Goal: Task Accomplishment & Management: Manage account settings

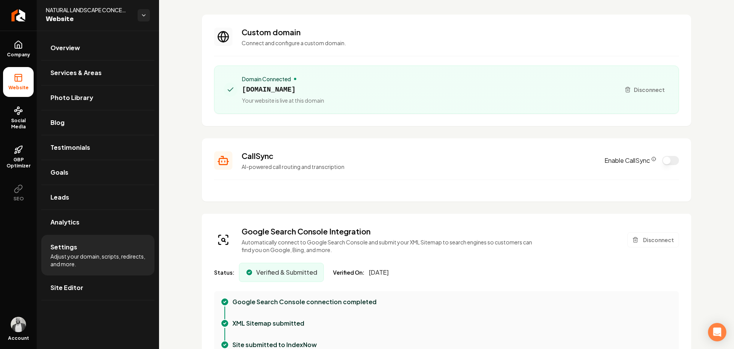
scroll to position [77, 0]
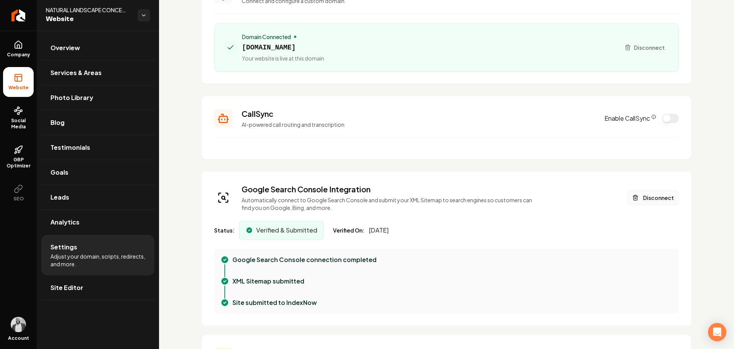
click at [649, 200] on button "Disconnect" at bounding box center [654, 197] width 52 height 15
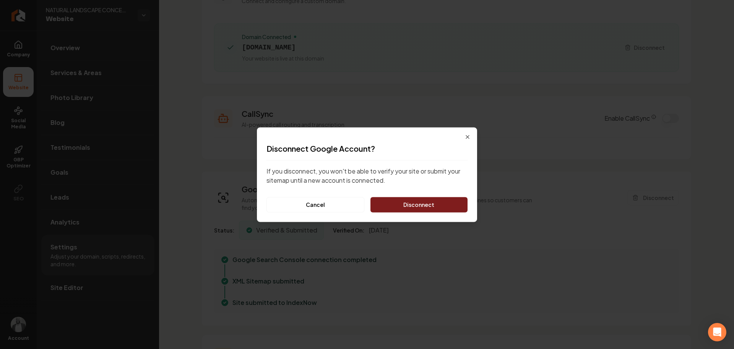
click at [430, 202] on button "Disconnect" at bounding box center [419, 204] width 97 height 15
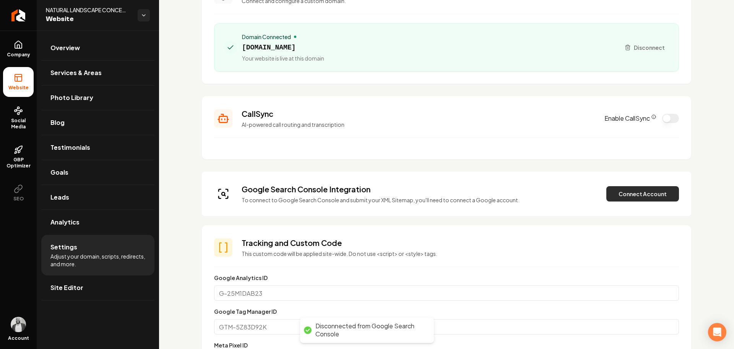
click at [634, 198] on button "Connect Account" at bounding box center [643, 193] width 73 height 15
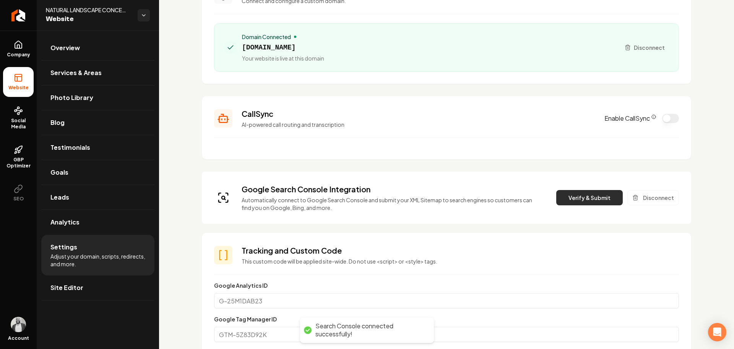
click at [573, 194] on button "Verify & Submit" at bounding box center [590, 197] width 67 height 15
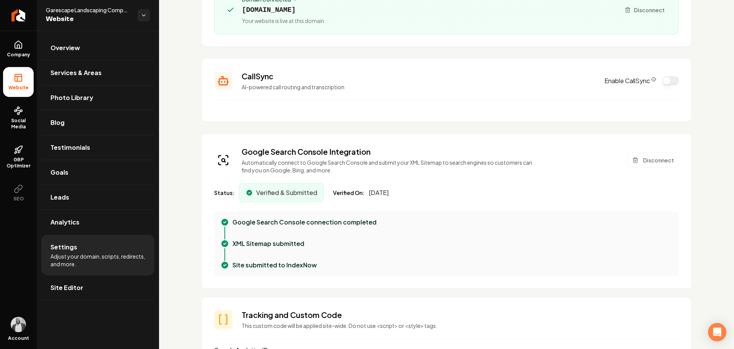
scroll to position [115, 0]
click at [647, 161] on button "Disconnect" at bounding box center [654, 158] width 52 height 15
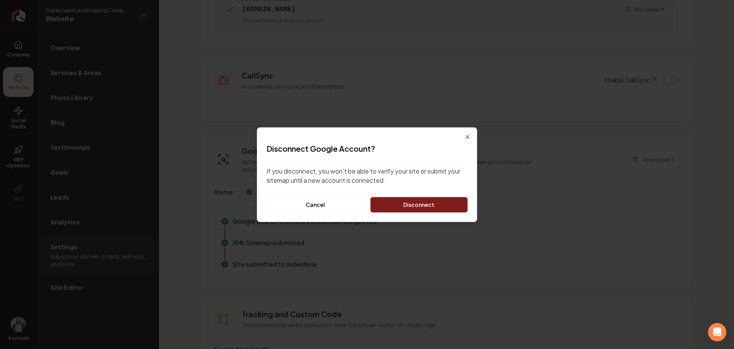
click at [422, 207] on button "Disconnect" at bounding box center [419, 204] width 97 height 15
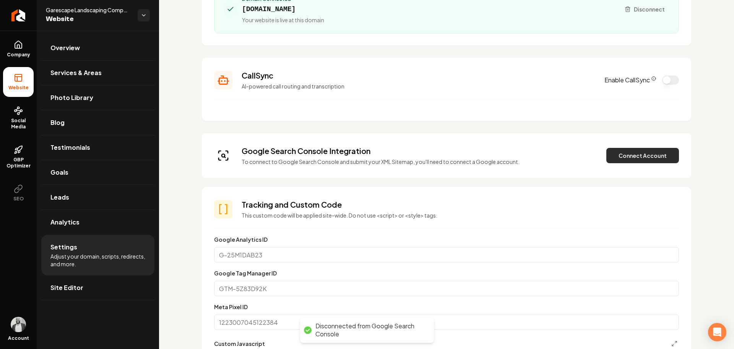
click at [624, 157] on button "Connect Account" at bounding box center [643, 155] width 73 height 15
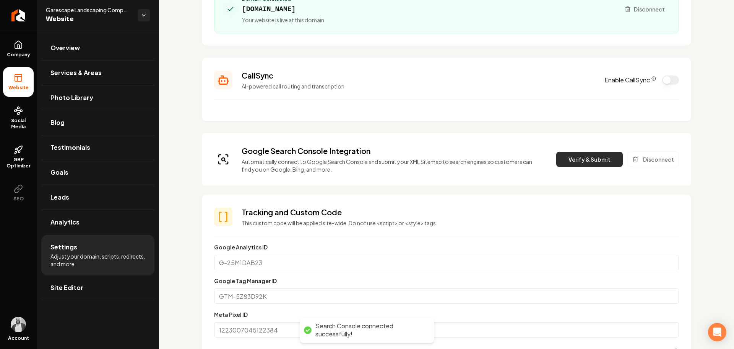
click at [569, 158] on button "Verify & Submit" at bounding box center [590, 158] width 67 height 15
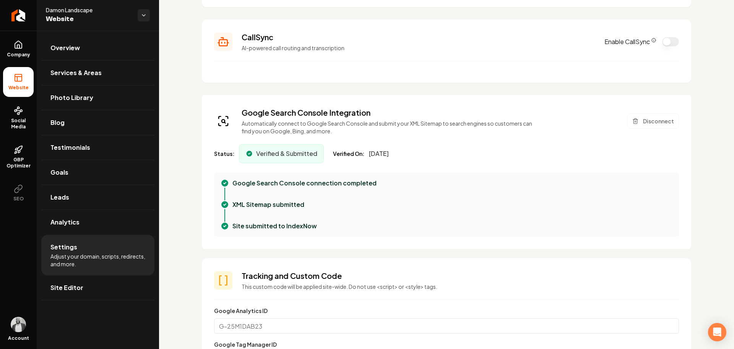
scroll to position [191, 0]
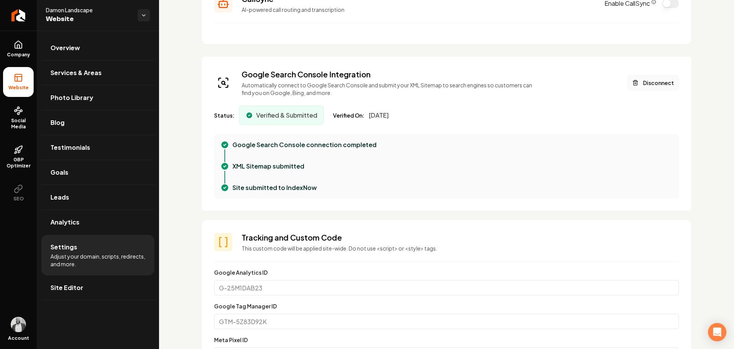
click at [640, 80] on button "Disconnect" at bounding box center [654, 82] width 52 height 15
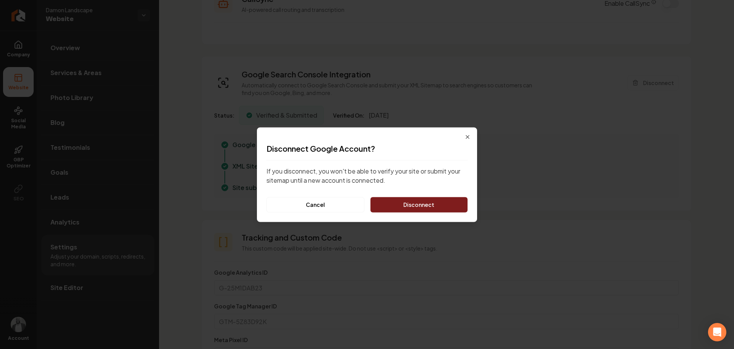
click at [433, 199] on button "Disconnect" at bounding box center [419, 204] width 97 height 15
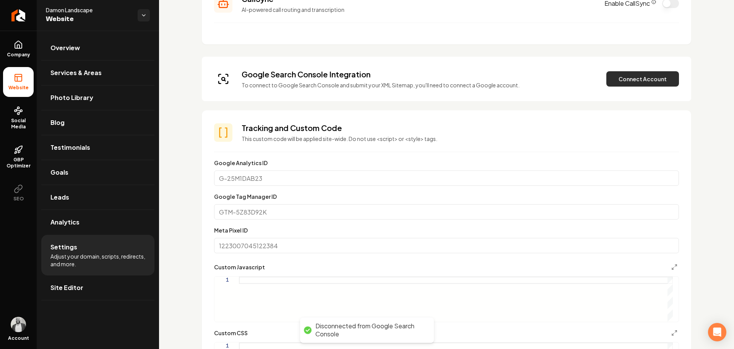
click at [623, 80] on button "Connect Account" at bounding box center [643, 78] width 73 height 15
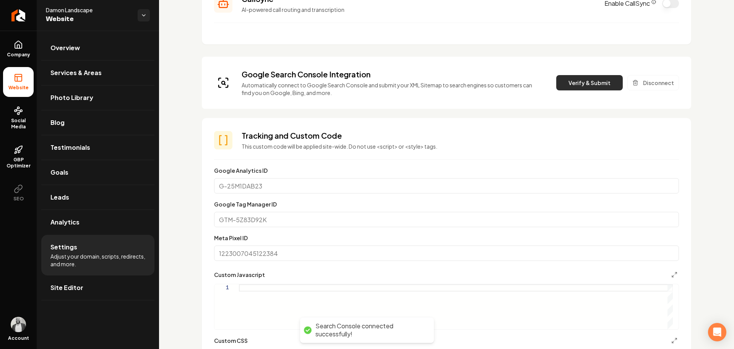
click at [586, 84] on button "Verify & Submit" at bounding box center [590, 82] width 67 height 15
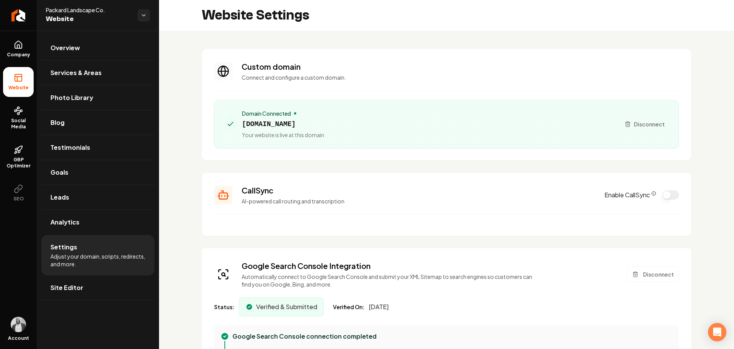
scroll to position [115, 0]
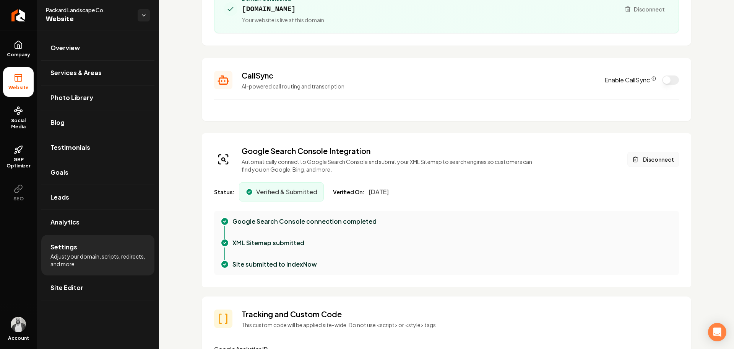
click at [643, 161] on button "Disconnect" at bounding box center [654, 158] width 52 height 15
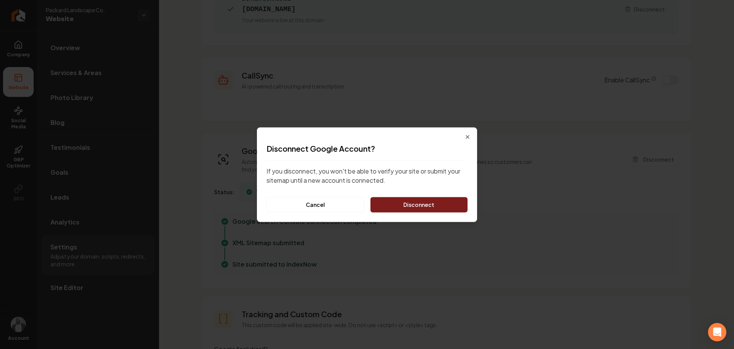
click at [425, 204] on button "Disconnect" at bounding box center [419, 204] width 97 height 15
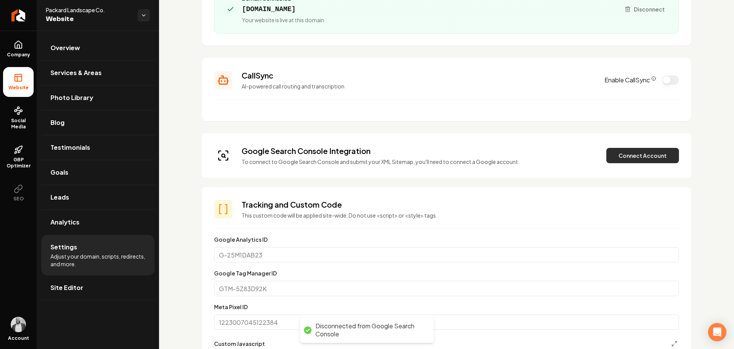
click at [628, 151] on button "Connect Account" at bounding box center [643, 155] width 73 height 15
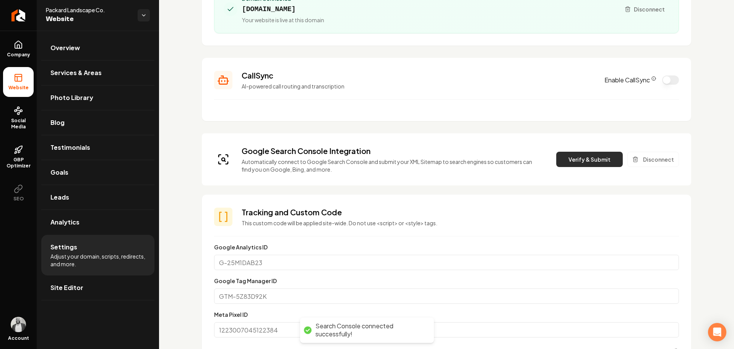
click at [581, 160] on button "Verify & Submit" at bounding box center [590, 158] width 67 height 15
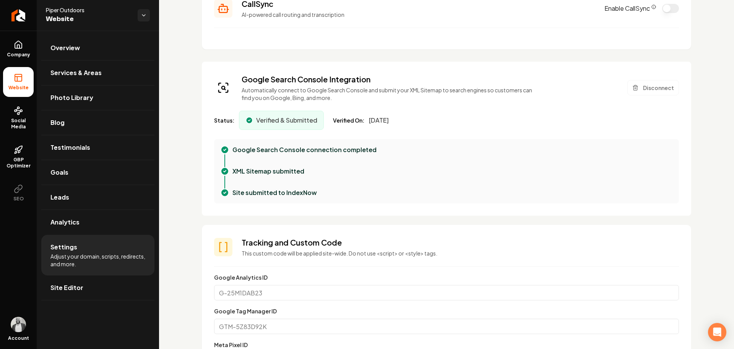
scroll to position [191, 0]
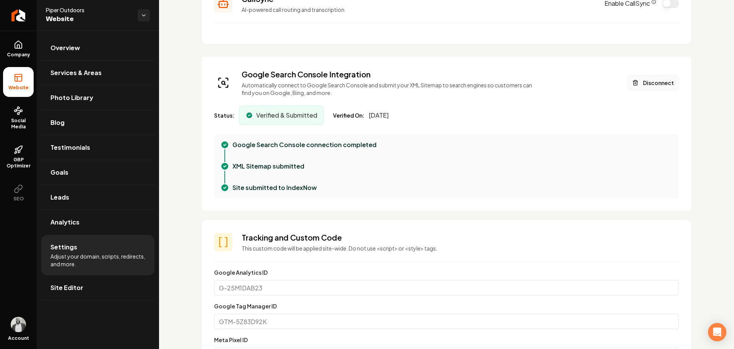
click at [641, 83] on button "Disconnect" at bounding box center [654, 82] width 52 height 15
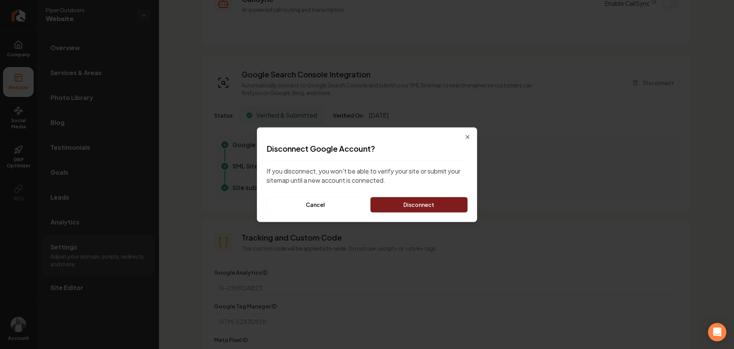
click at [442, 205] on button "Disconnect" at bounding box center [419, 204] width 97 height 15
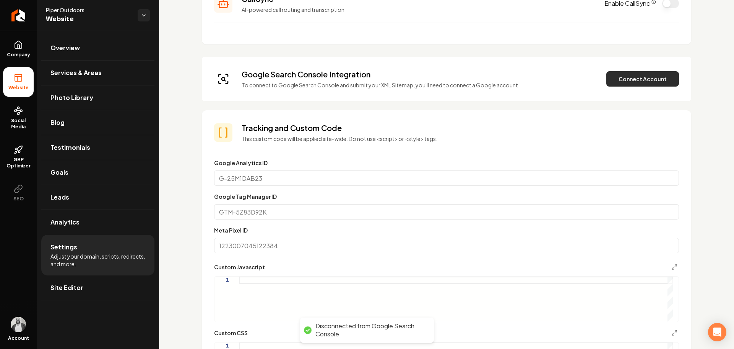
click at [642, 80] on button "Connect Account" at bounding box center [643, 78] width 73 height 15
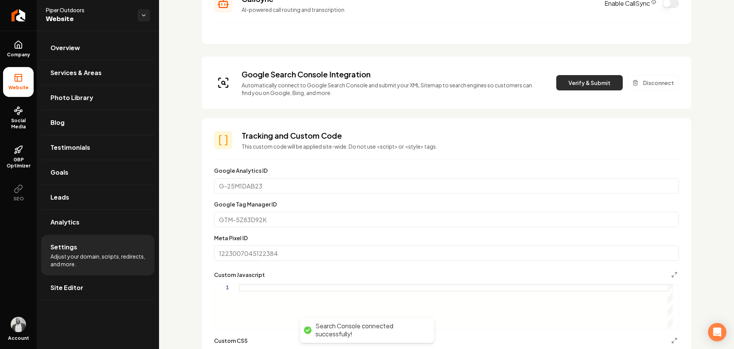
click at [581, 80] on button "Verify & Submit" at bounding box center [590, 82] width 67 height 15
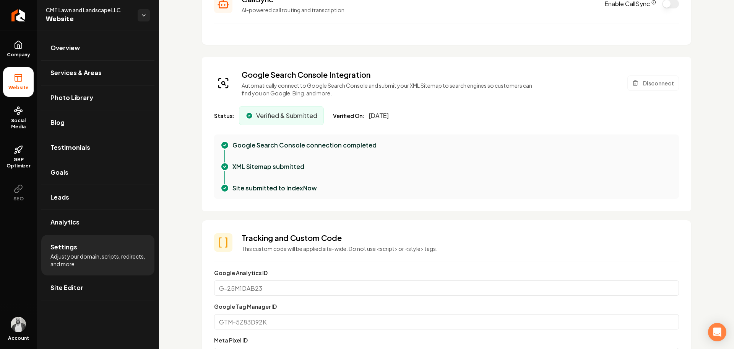
scroll to position [191, 0]
click at [645, 83] on button "Disconnect" at bounding box center [654, 82] width 52 height 15
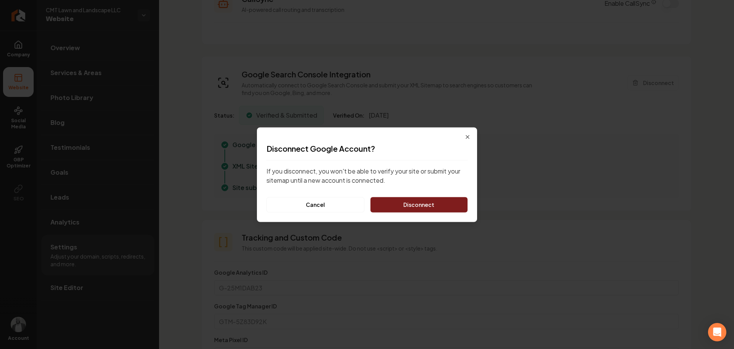
click at [428, 202] on button "Disconnect" at bounding box center [419, 204] width 97 height 15
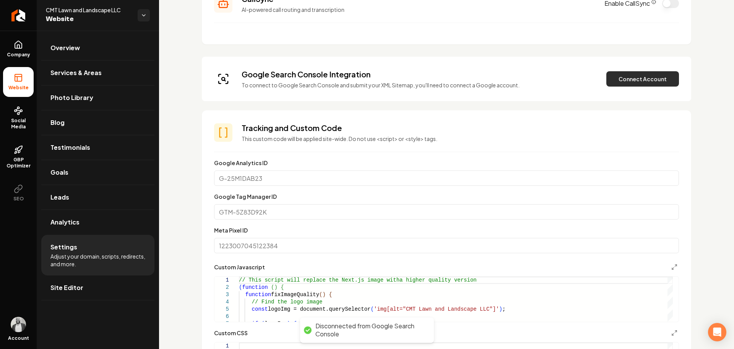
click at [634, 77] on button "Connect Account" at bounding box center [643, 78] width 73 height 15
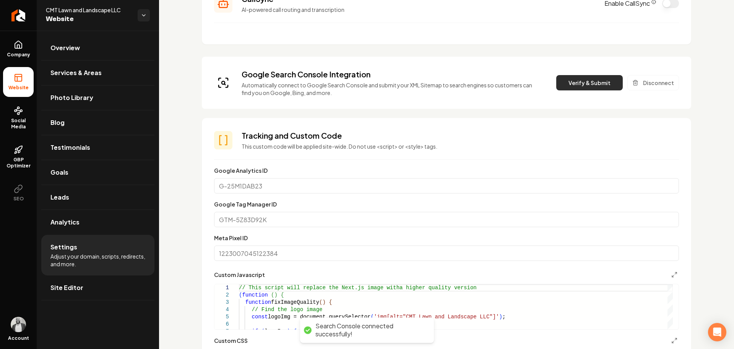
click at [581, 85] on button "Verify & Submit" at bounding box center [590, 82] width 67 height 15
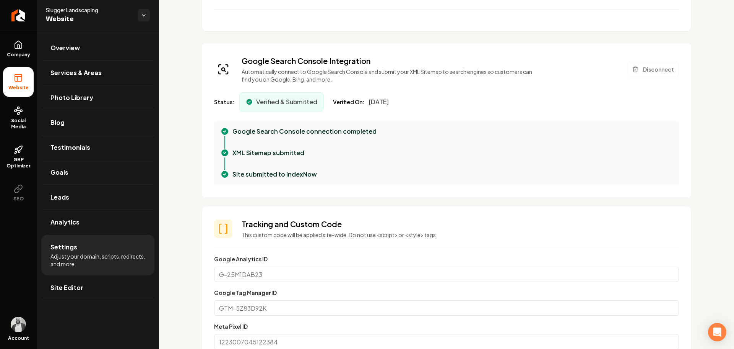
scroll to position [230, 0]
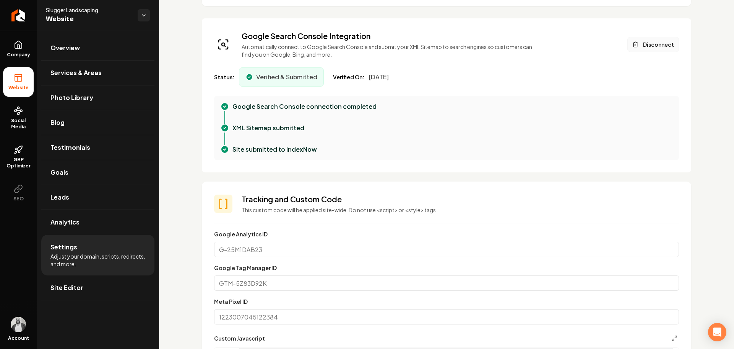
click at [641, 47] on button "Disconnect" at bounding box center [654, 44] width 52 height 15
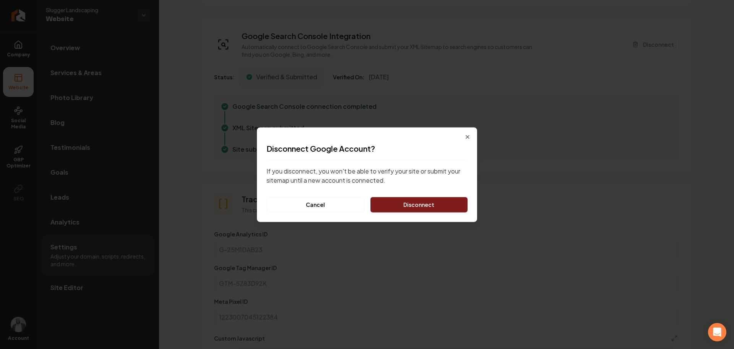
click at [433, 204] on button "Disconnect" at bounding box center [419, 204] width 97 height 15
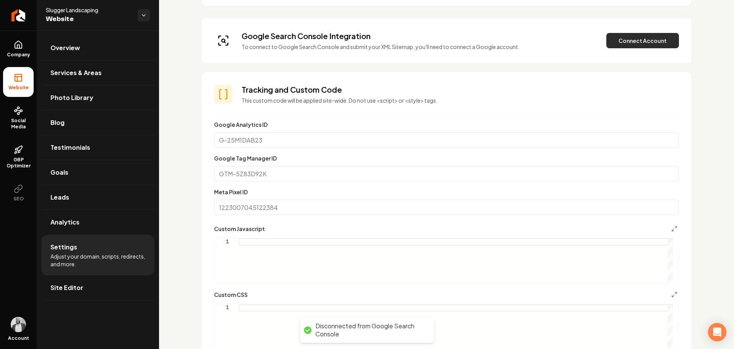
click at [634, 44] on button "Connect Account" at bounding box center [643, 40] width 73 height 15
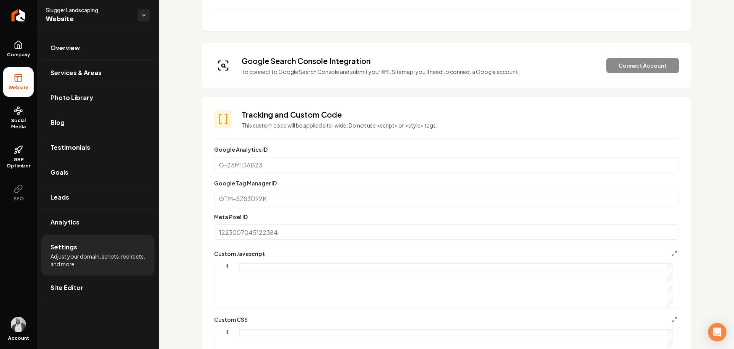
scroll to position [191, 0]
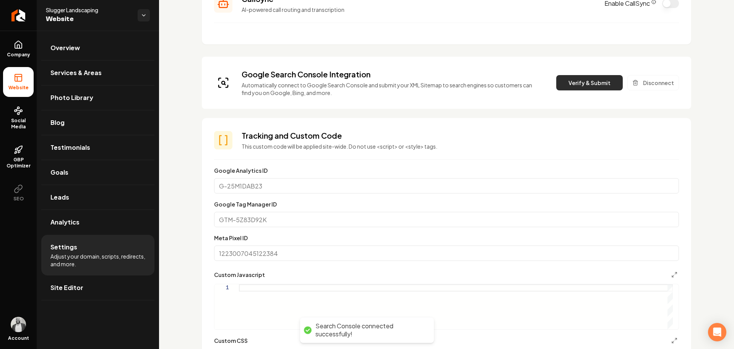
click at [572, 85] on button "Verify & Submit" at bounding box center [590, 82] width 67 height 15
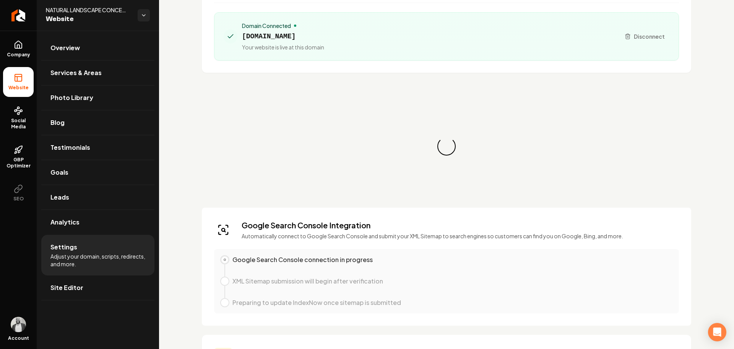
scroll to position [153, 0]
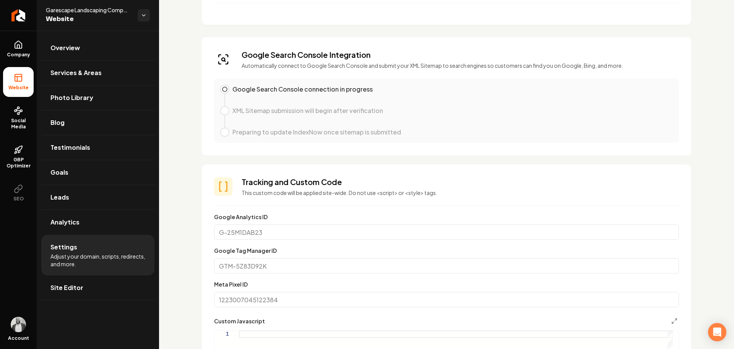
scroll to position [268, 0]
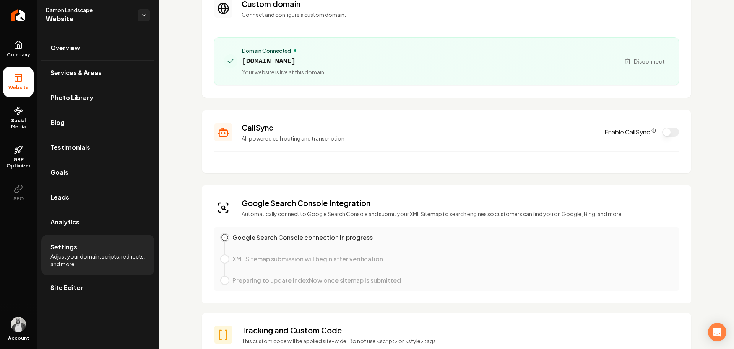
scroll to position [77, 0]
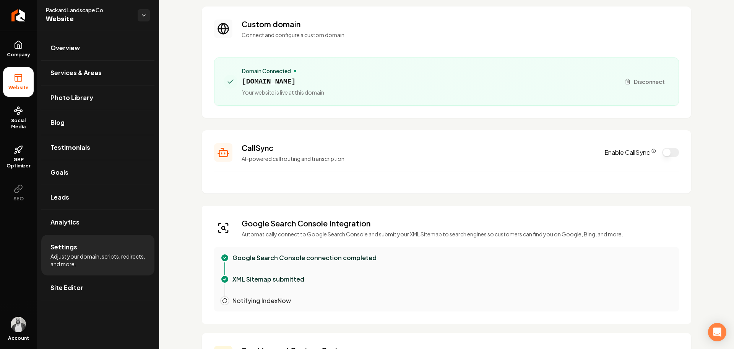
scroll to position [115, 0]
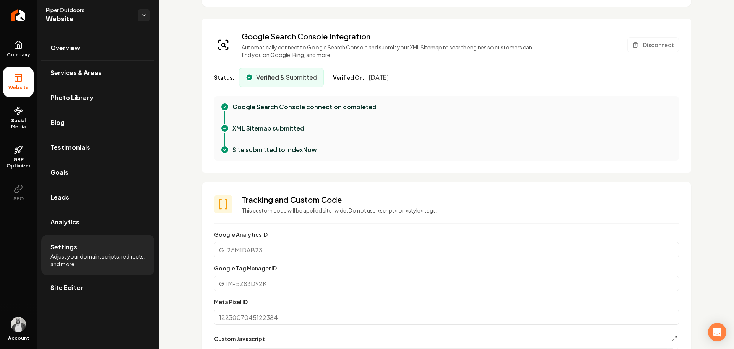
scroll to position [230, 0]
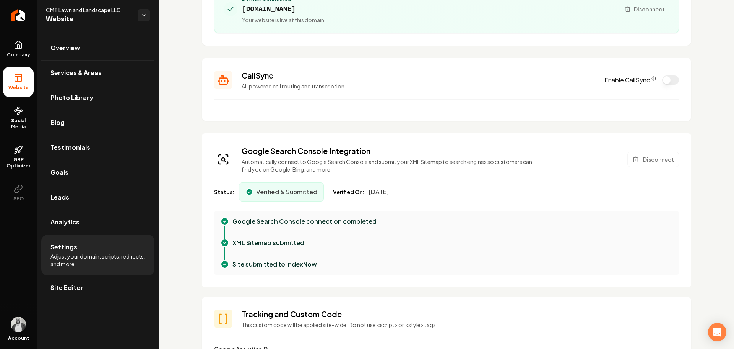
scroll to position [191, 0]
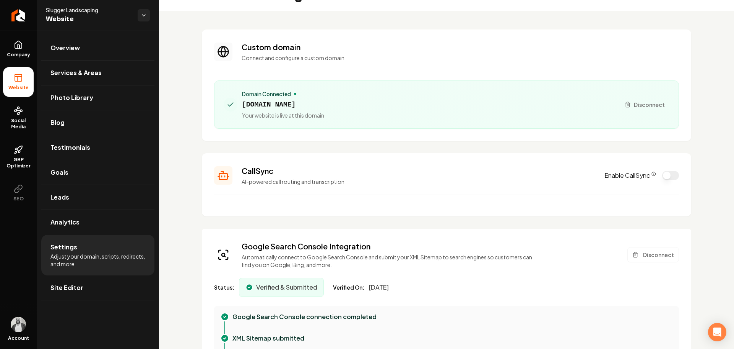
scroll to position [38, 0]
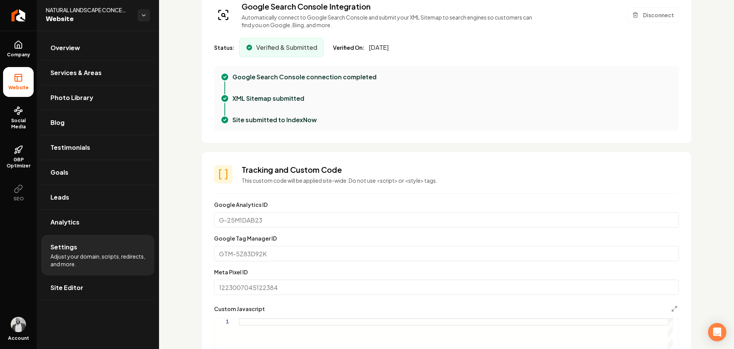
scroll to position [144, 0]
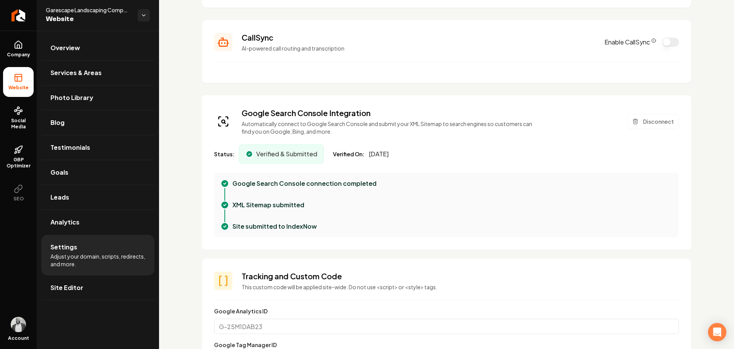
scroll to position [153, 0]
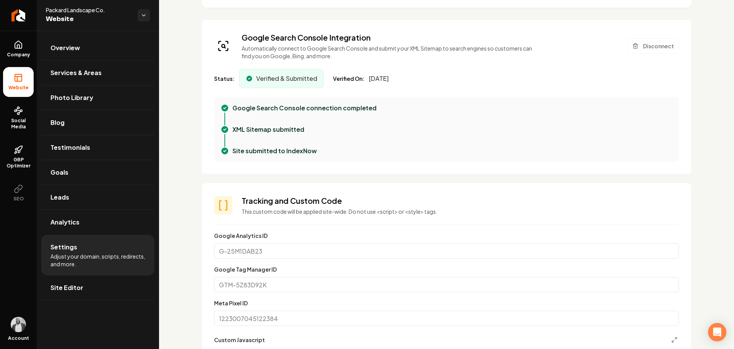
scroll to position [230, 0]
